Goal: Task Accomplishment & Management: Use online tool/utility

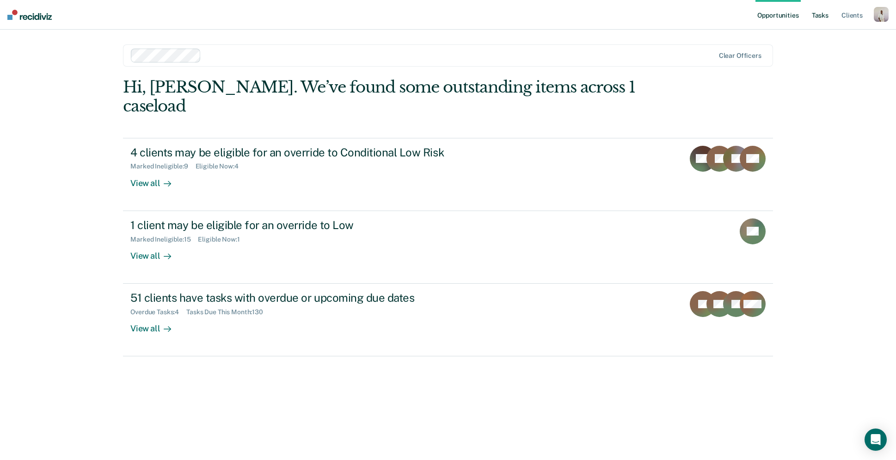
click at [821, 20] on link "Tasks" at bounding box center [820, 15] width 20 height 30
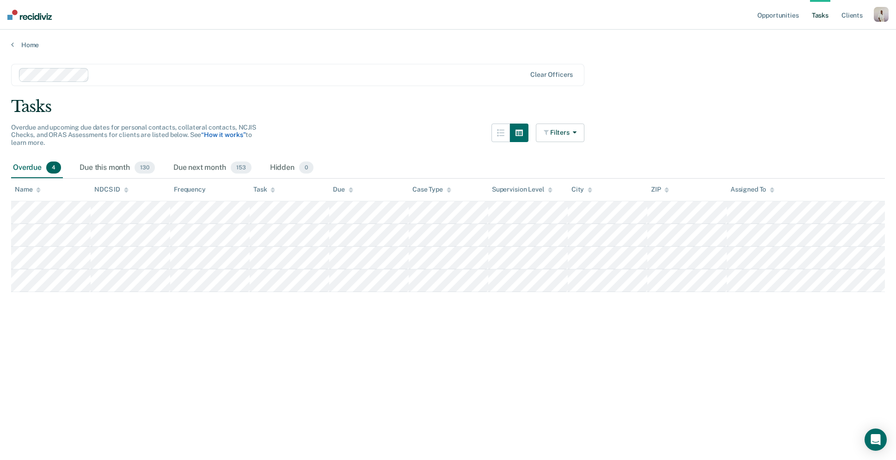
click at [227, 136] on link "“How it works”" at bounding box center [223, 134] width 44 height 7
click at [138, 161] on span "130" at bounding box center [145, 167] width 20 height 12
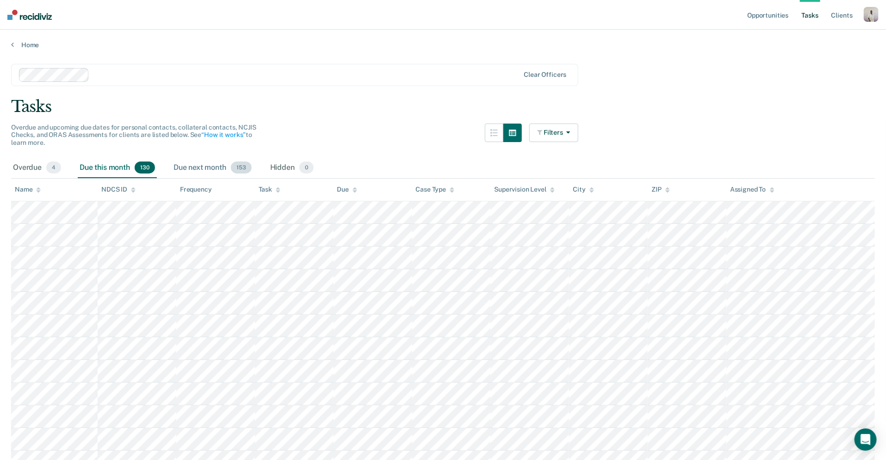
click at [205, 164] on div "Due next month 153" at bounding box center [213, 168] width 82 height 20
click at [283, 166] on div "Hidden 0" at bounding box center [291, 168] width 47 height 20
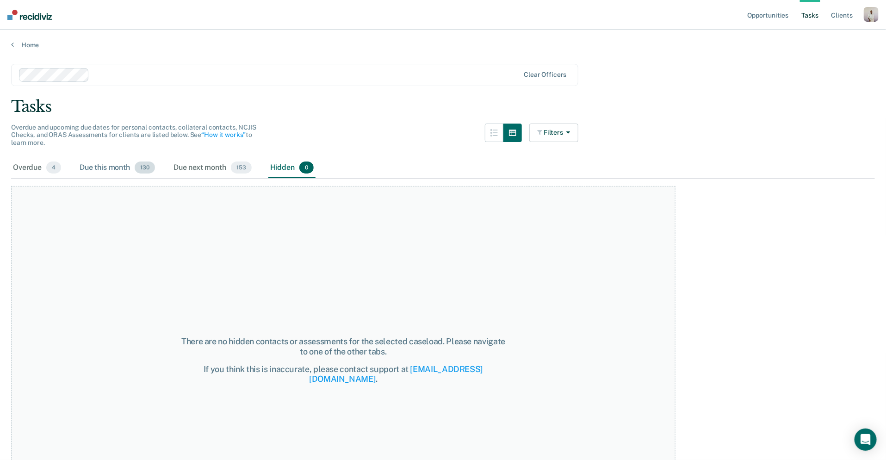
click at [116, 172] on div "Due this month 130" at bounding box center [117, 168] width 79 height 20
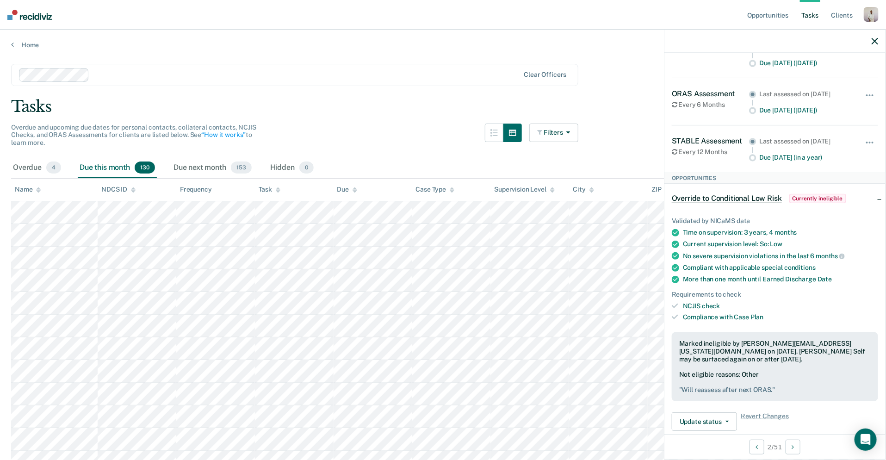
scroll to position [15, 0]
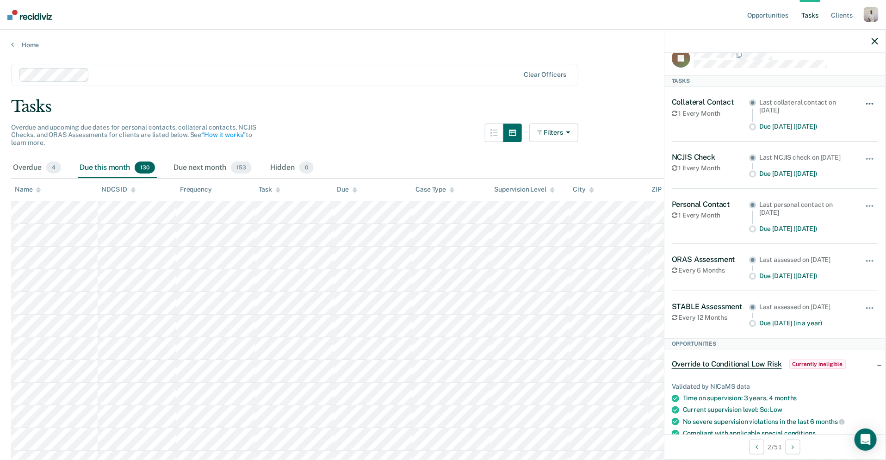
click at [871, 103] on span "button" at bounding box center [872, 104] width 2 height 2
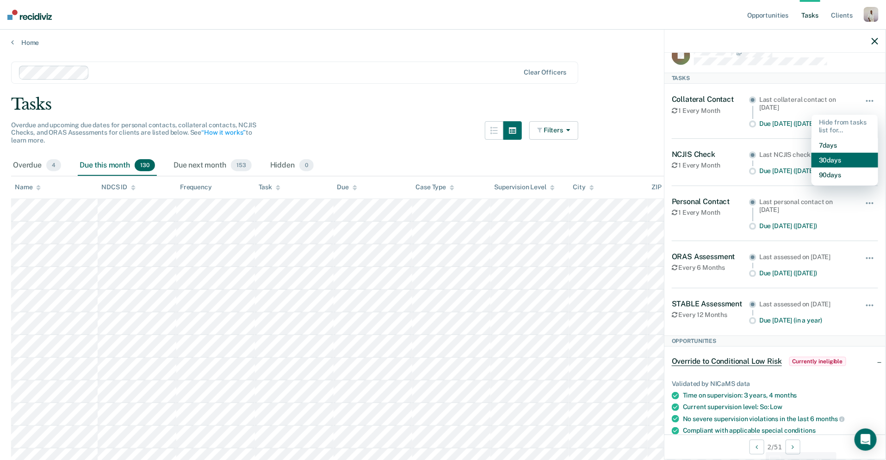
scroll to position [3, 0]
click at [551, 123] on button "Filters" at bounding box center [553, 130] width 49 height 19
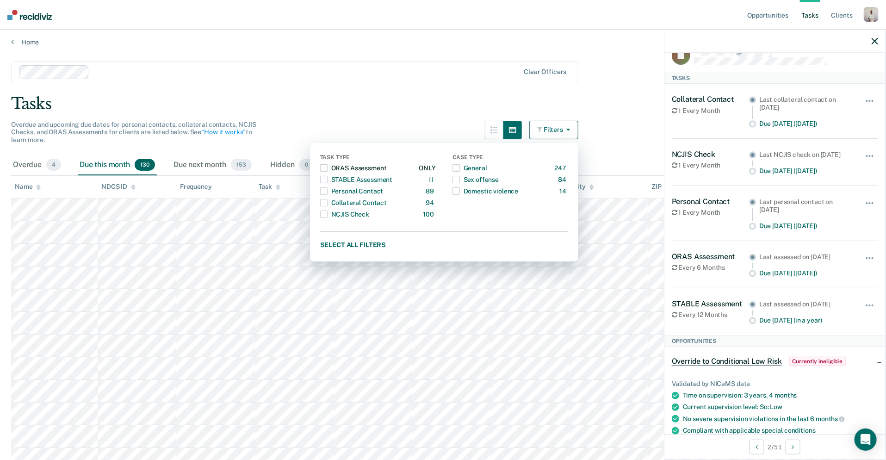
click at [327, 169] on span "button" at bounding box center [323, 167] width 7 height 7
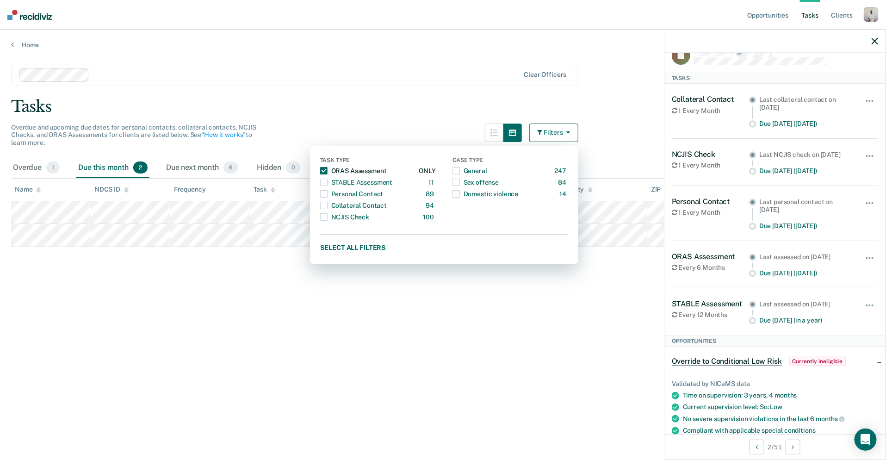
scroll to position [0, 0]
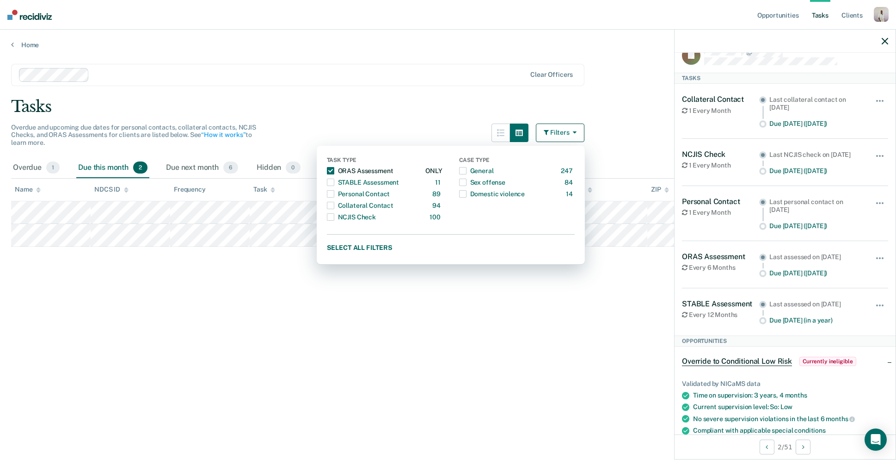
click at [330, 170] on span "button" at bounding box center [330, 170] width 7 height 7
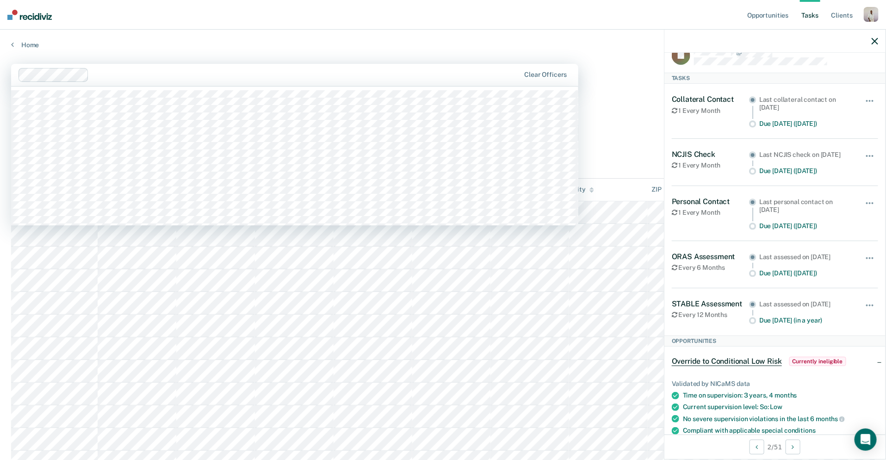
click at [488, 76] on div at bounding box center [306, 74] width 427 height 11
click at [639, 106] on div "Tasks" at bounding box center [443, 106] width 864 height 19
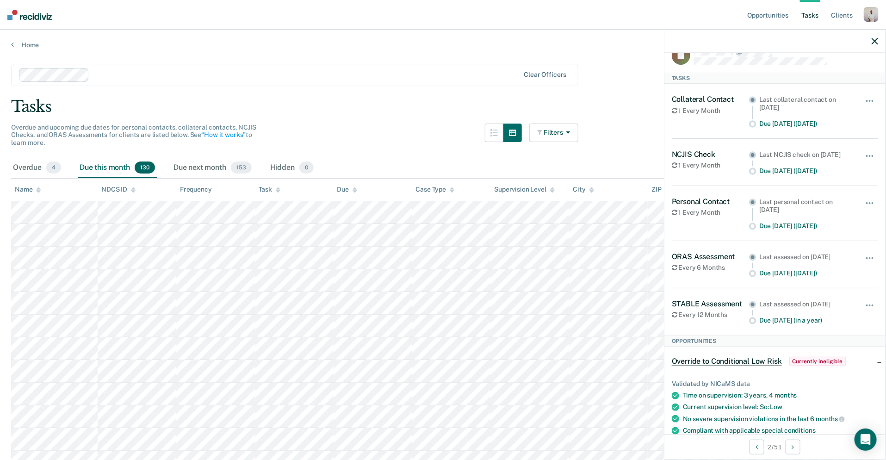
click at [873, 37] on button "button" at bounding box center [874, 41] width 6 height 8
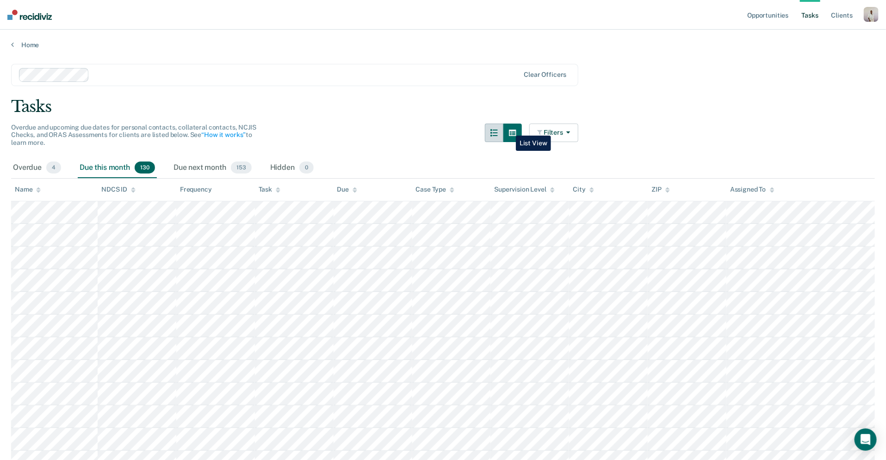
click at [503, 129] on button "button" at bounding box center [494, 132] width 19 height 19
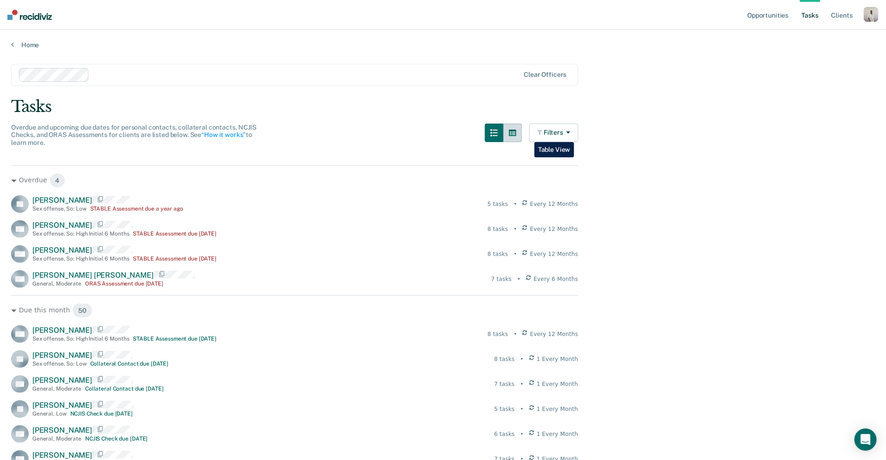
click at [522, 135] on button "button" at bounding box center [512, 132] width 19 height 19
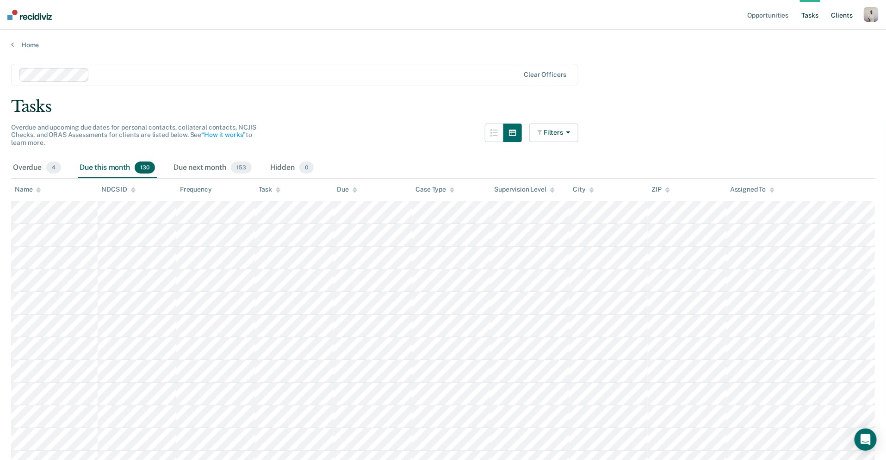
click at [842, 14] on link "Client s" at bounding box center [841, 15] width 25 height 30
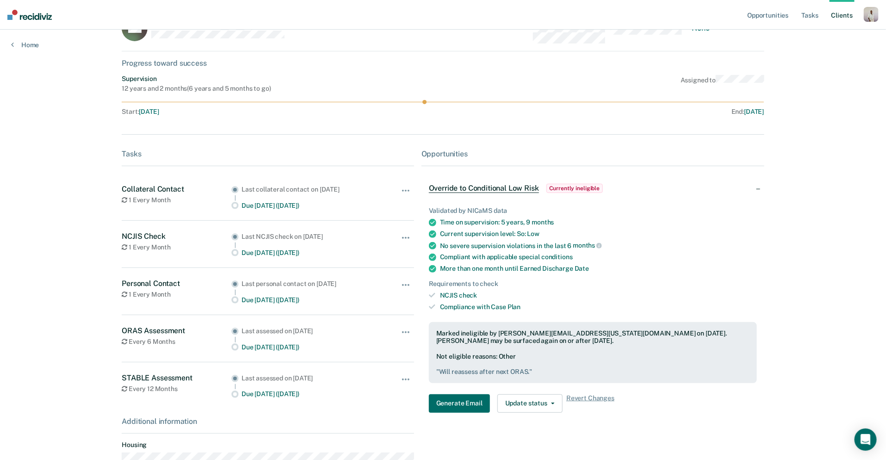
scroll to position [31, 0]
click at [525, 395] on button "Update status" at bounding box center [529, 403] width 65 height 19
click at [26, 44] on link "Home" at bounding box center [25, 45] width 28 height 8
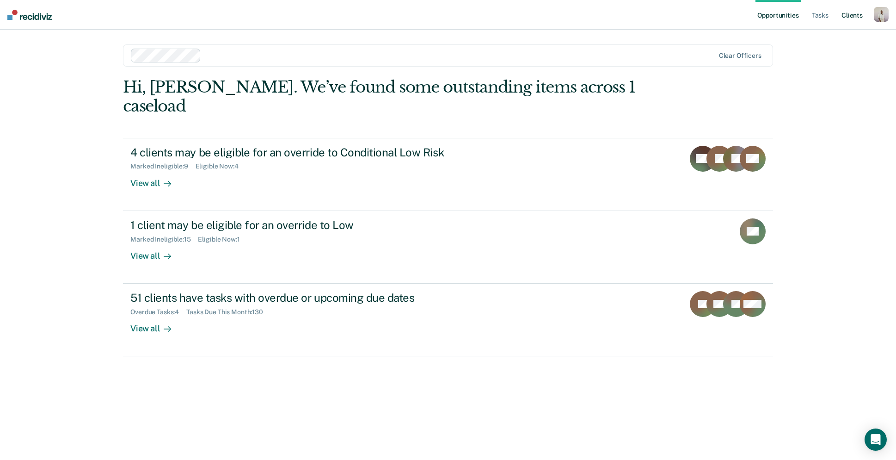
click at [849, 10] on link "Client s" at bounding box center [852, 15] width 25 height 30
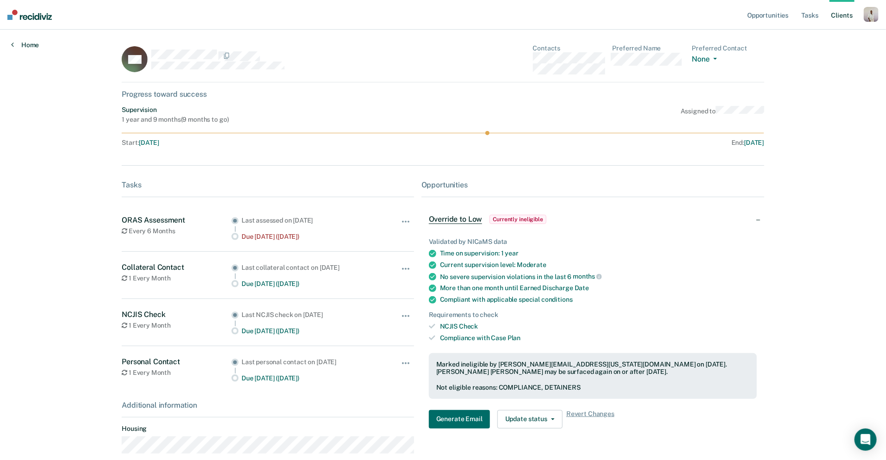
click at [29, 44] on link "Home" at bounding box center [25, 45] width 28 height 8
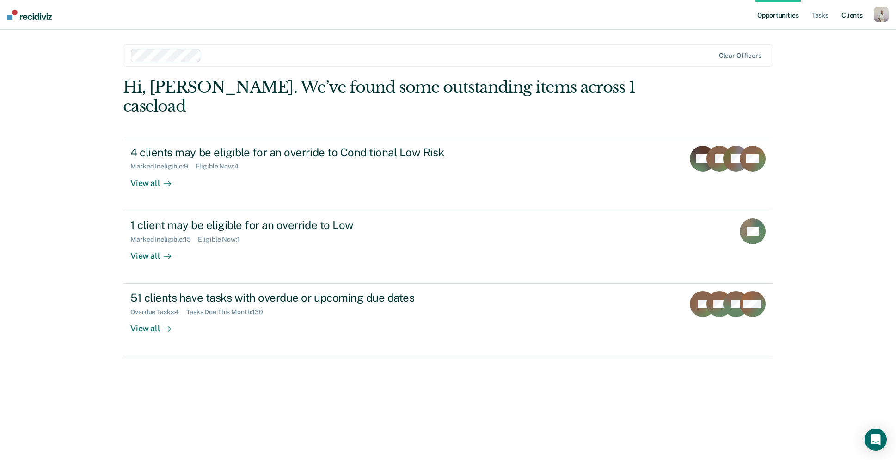
click at [856, 17] on link "Client s" at bounding box center [852, 15] width 25 height 30
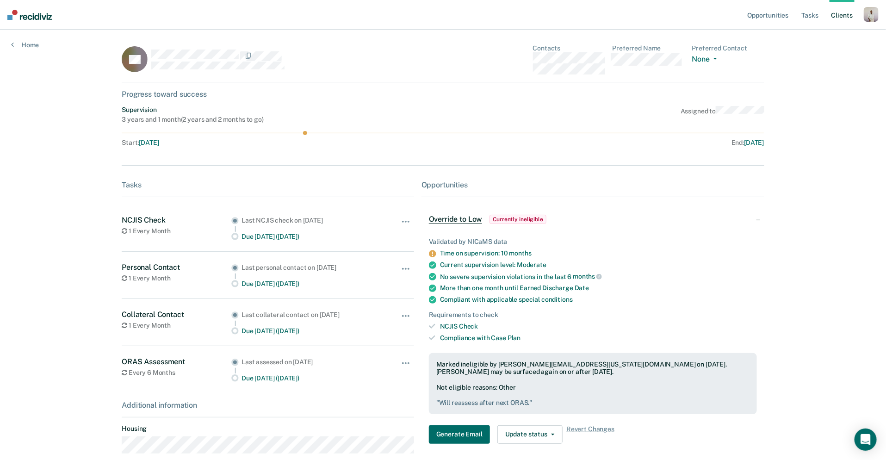
click at [843, 13] on link "Client s" at bounding box center [841, 15] width 25 height 30
click at [838, 12] on link "Client s" at bounding box center [841, 15] width 25 height 30
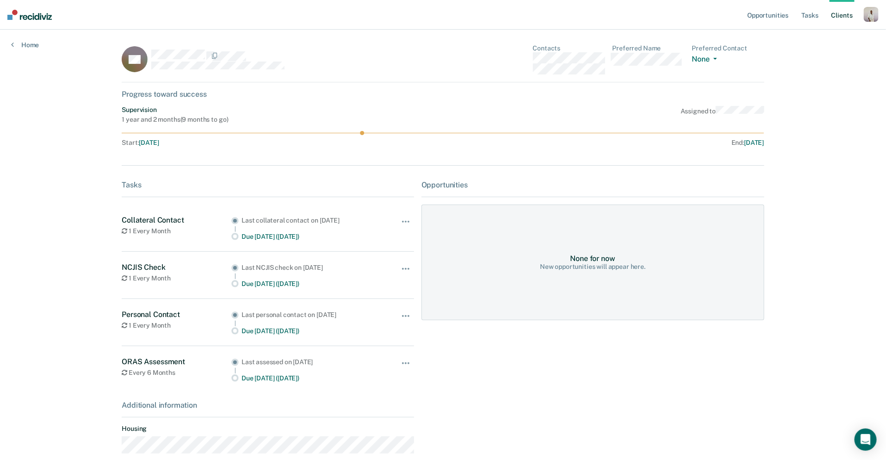
click at [845, 21] on link "Client s" at bounding box center [841, 15] width 25 height 30
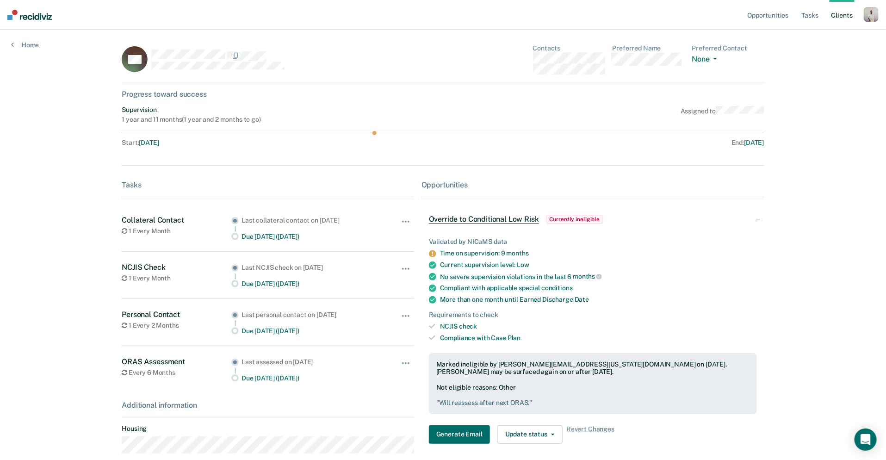
click at [833, 19] on link "Client s" at bounding box center [841, 15] width 25 height 30
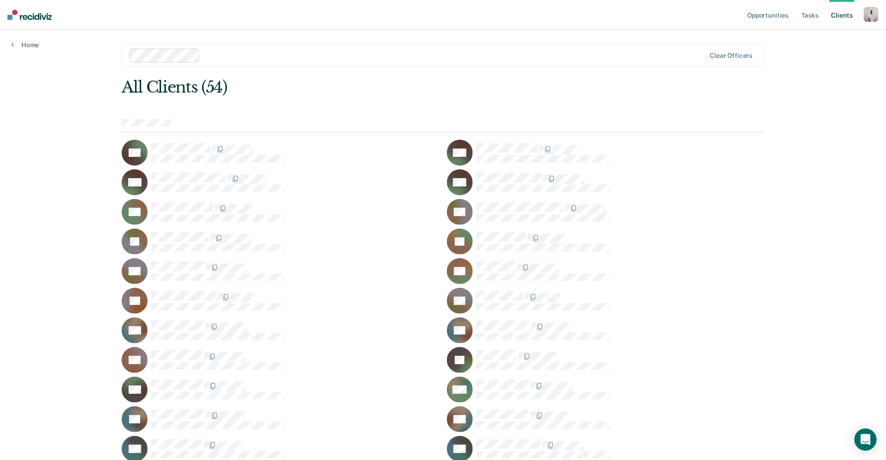
click at [173, 141] on div "DA" at bounding box center [280, 153] width 317 height 26
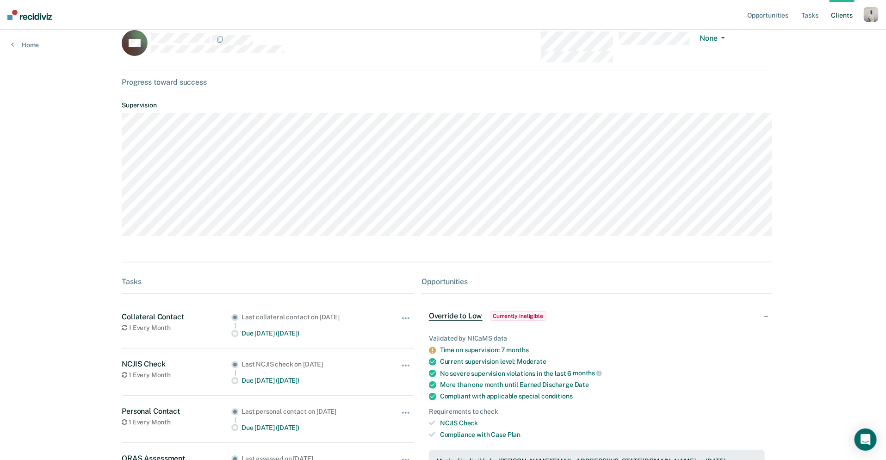
scroll to position [129, 0]
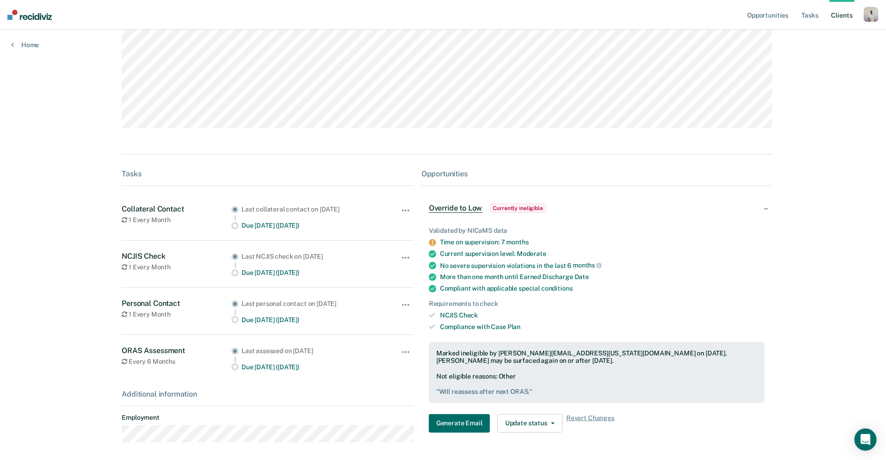
click at [845, 12] on link "Client s" at bounding box center [841, 15] width 25 height 30
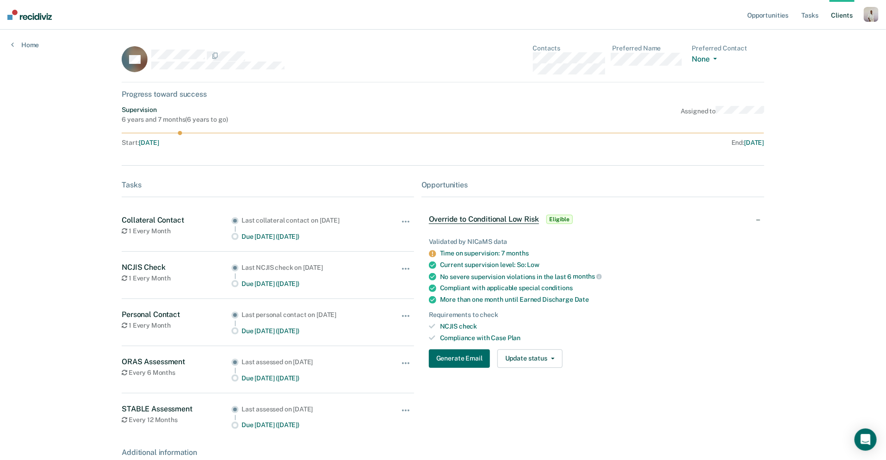
click at [840, 14] on link "Client s" at bounding box center [841, 15] width 25 height 30
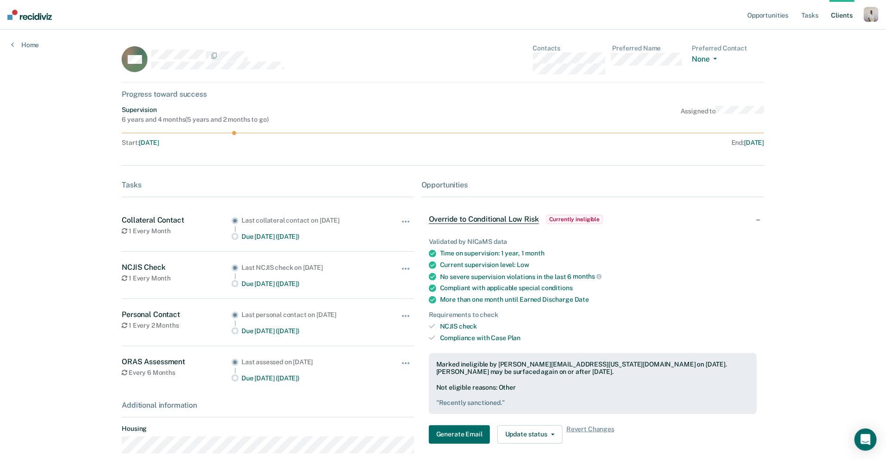
click at [840, 11] on link "Client s" at bounding box center [841, 15] width 25 height 30
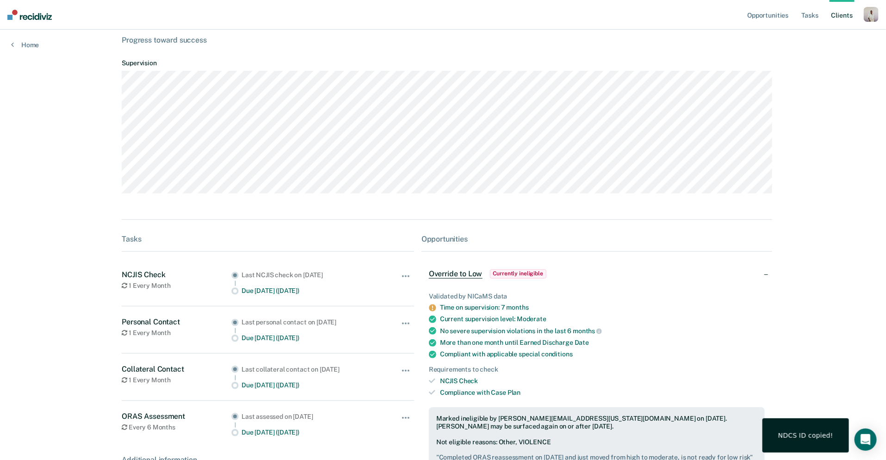
scroll to position [113, 0]
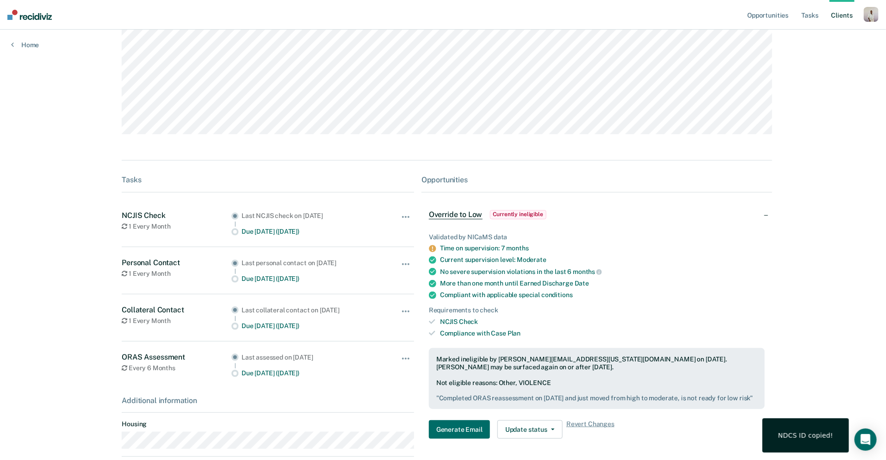
click at [848, 6] on link "Client s" at bounding box center [841, 15] width 25 height 30
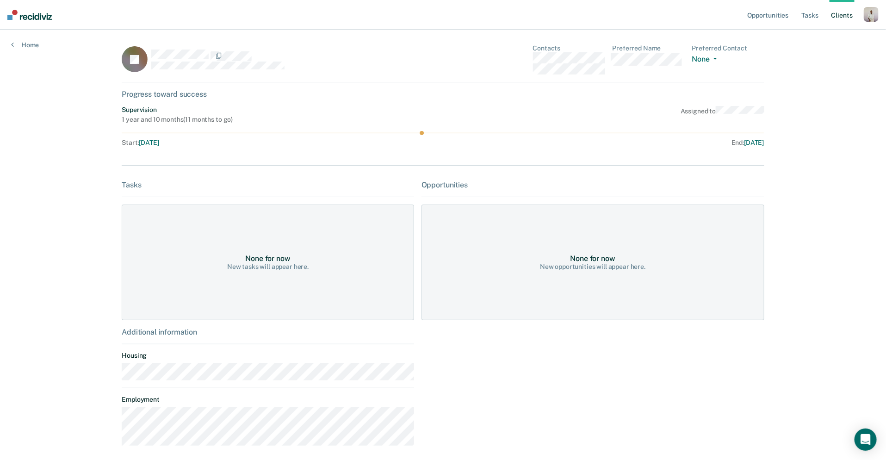
click at [853, 10] on link "Client s" at bounding box center [841, 15] width 25 height 30
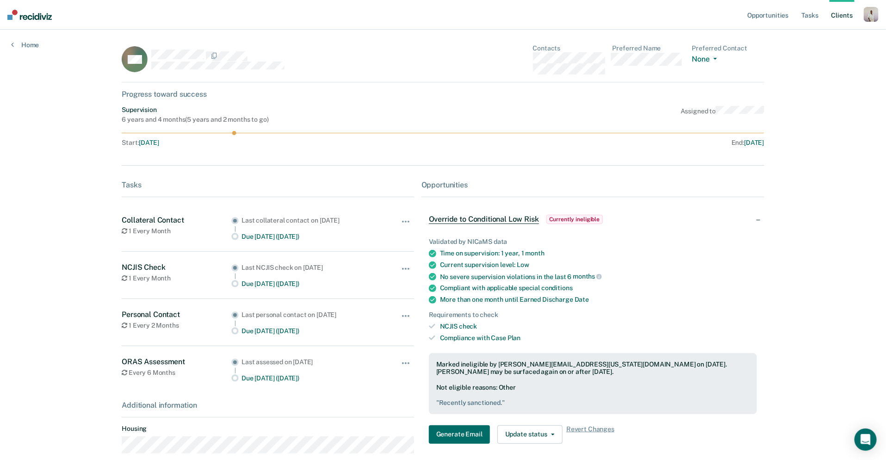
click at [838, 13] on link "Client s" at bounding box center [841, 15] width 25 height 30
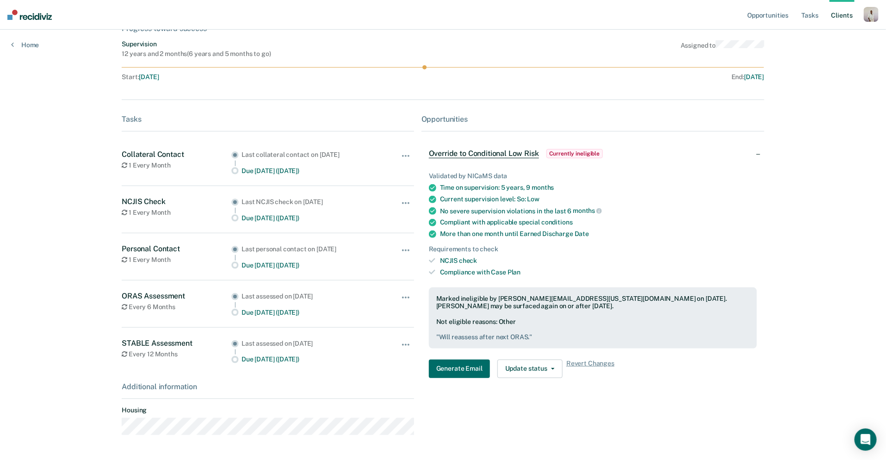
scroll to position [93, 0]
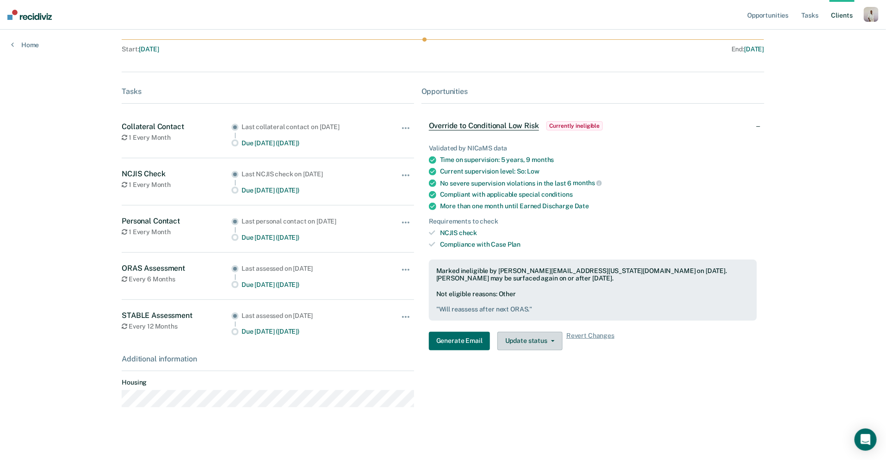
click at [529, 341] on button "Update status" at bounding box center [529, 341] width 65 height 19
click at [527, 377] on button "Update Ineligibility" at bounding box center [541, 377] width 89 height 15
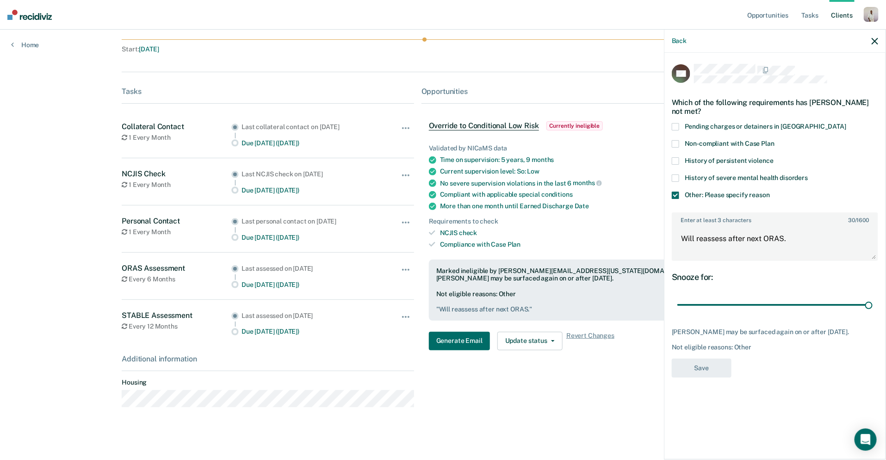
click at [877, 38] on icon "button" at bounding box center [874, 41] width 6 height 6
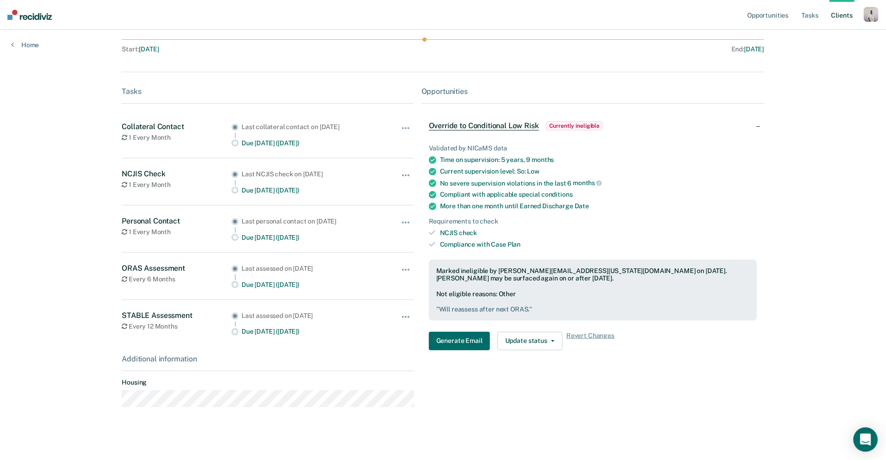
click at [871, 447] on div "Open Intercom Messenger" at bounding box center [865, 439] width 25 height 25
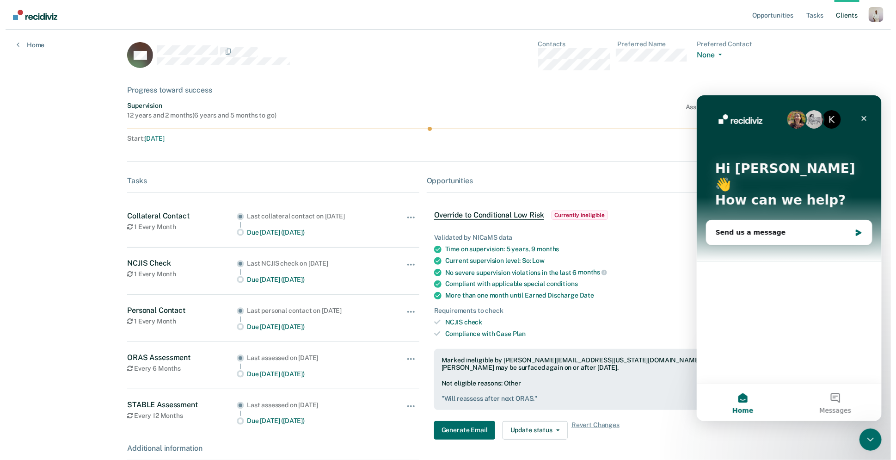
scroll to position [0, 0]
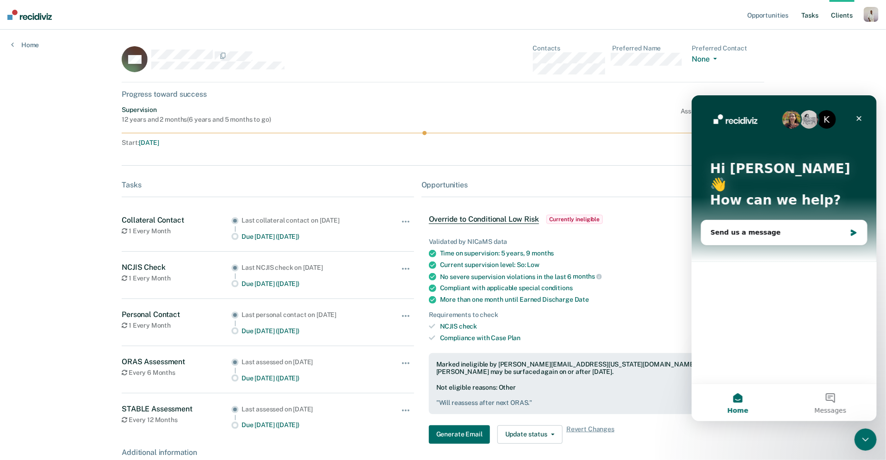
click at [810, 18] on link "Tasks" at bounding box center [810, 15] width 20 height 30
